Goal: Transaction & Acquisition: Purchase product/service

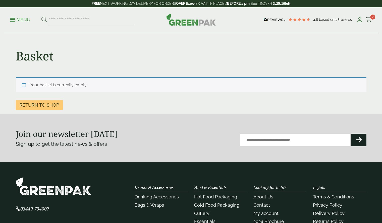
click at [357, 18] on icon at bounding box center [360, 19] width 6 height 5
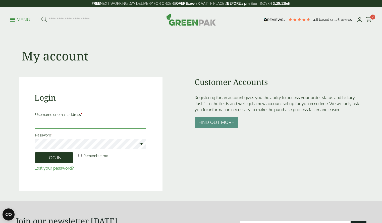
type input "**********"
click at [50, 156] on button "Log in" at bounding box center [54, 158] width 38 height 11
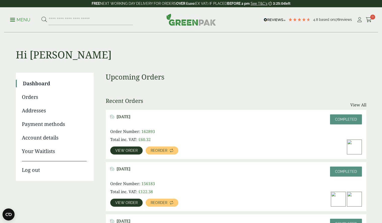
click at [129, 150] on span "View order" at bounding box center [126, 151] width 22 height 4
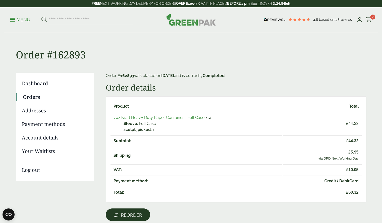
click at [142, 210] on link "Reorder" at bounding box center [128, 215] width 44 height 13
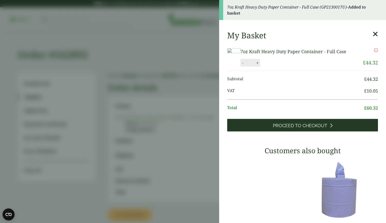
click at [313, 132] on link "Proceed to Checkout" at bounding box center [302, 125] width 151 height 13
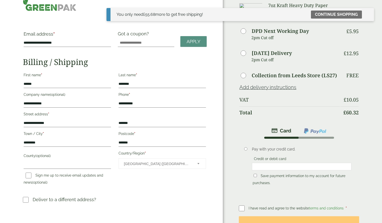
scroll to position [38, 0]
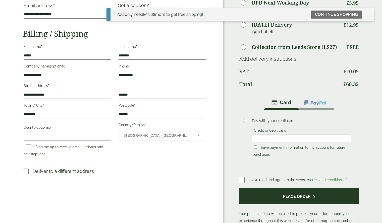
click at [260, 194] on button "Place order" at bounding box center [299, 196] width 120 height 16
